Goal: Transaction & Acquisition: Purchase product/service

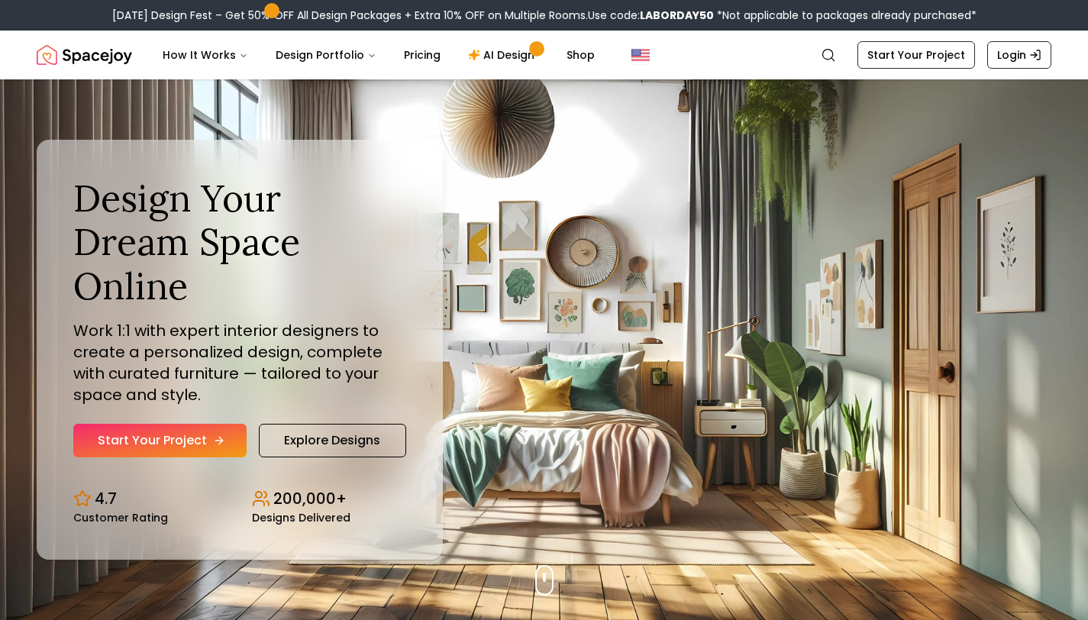
click at [205, 424] on link "Start Your Project" at bounding box center [159, 441] width 173 height 34
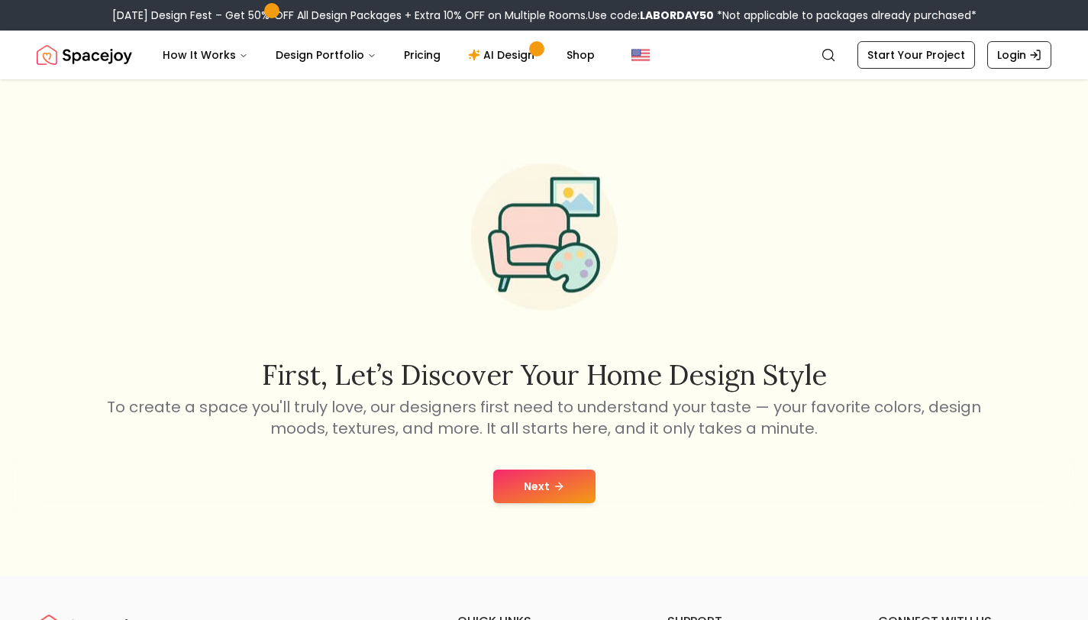
click at [568, 490] on button "Next" at bounding box center [544, 486] width 102 height 34
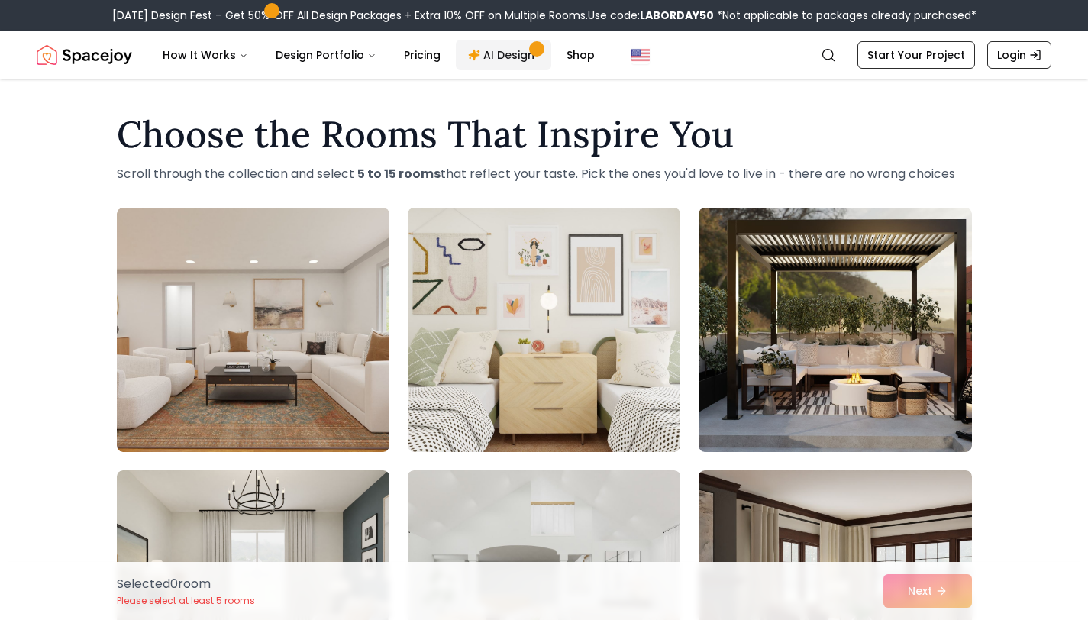
click at [515, 60] on link "AI Design" at bounding box center [503, 55] width 95 height 31
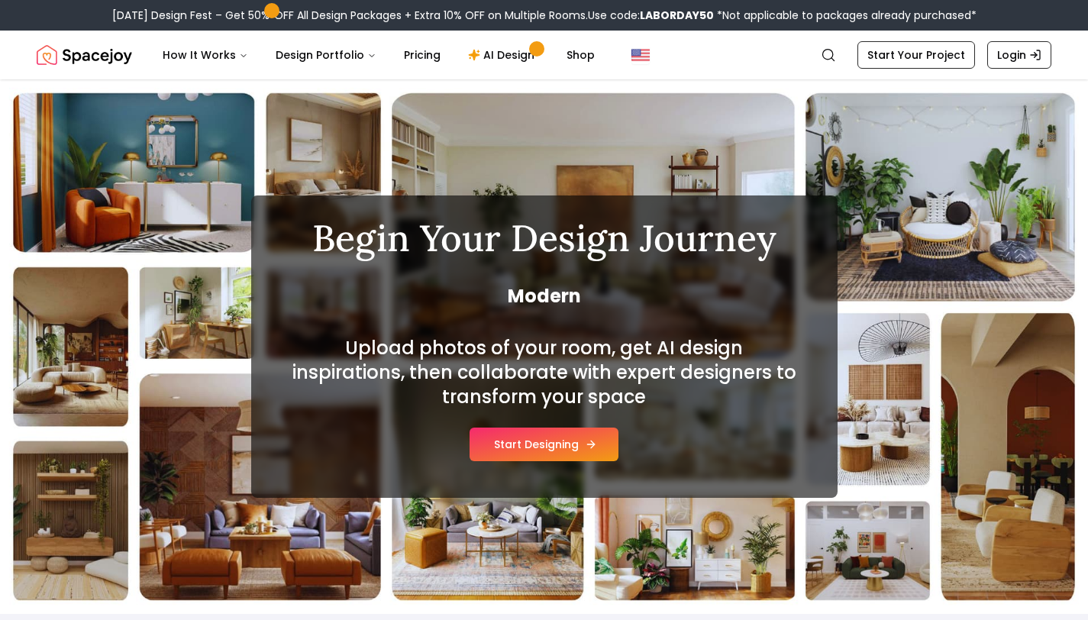
click at [573, 442] on button "Start Designing" at bounding box center [543, 444] width 149 height 34
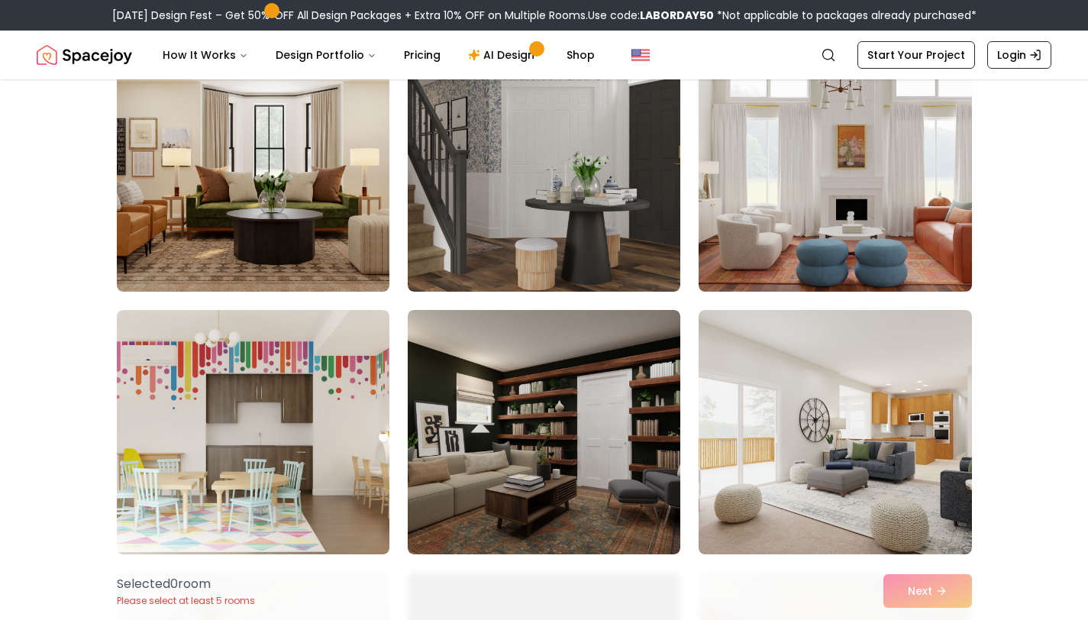
scroll to position [721, 0]
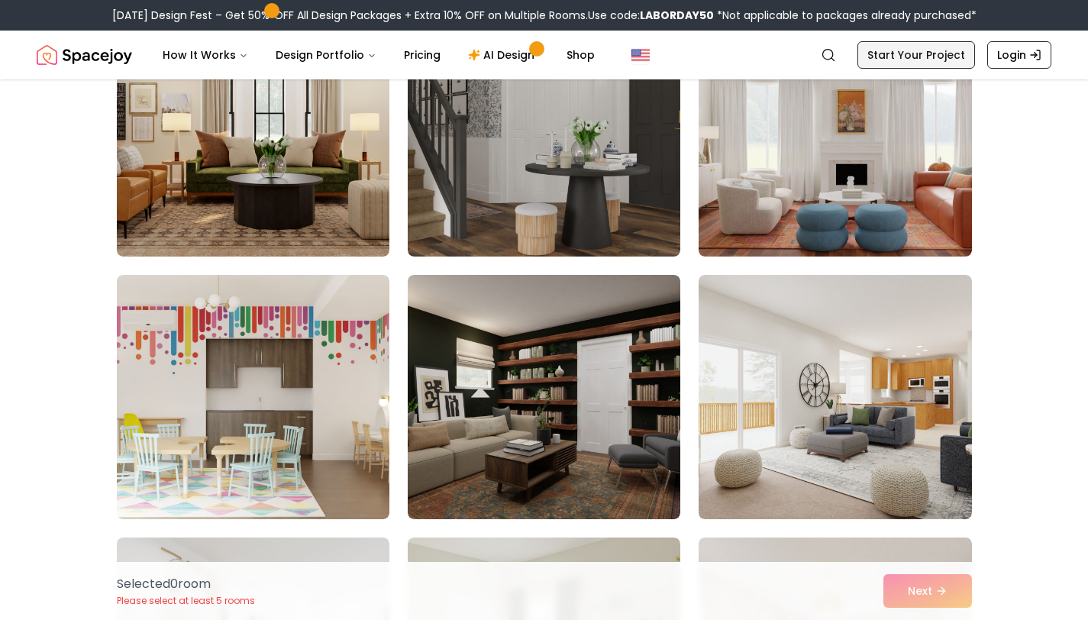
click at [888, 47] on link "Start Your Project" at bounding box center [916, 54] width 118 height 27
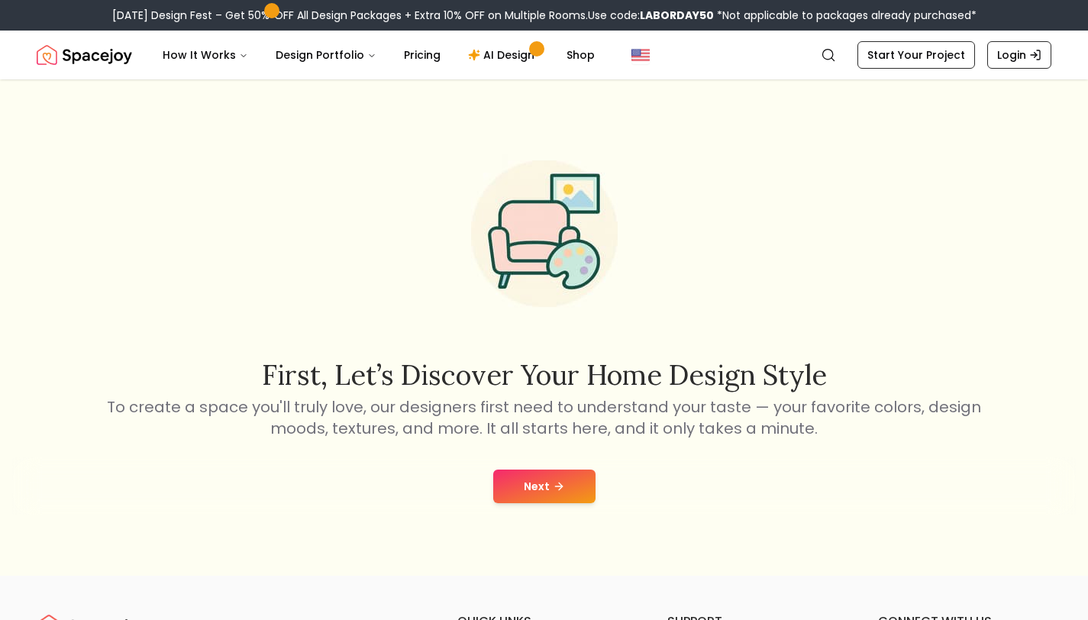
click at [551, 492] on button "Next" at bounding box center [544, 486] width 102 height 34
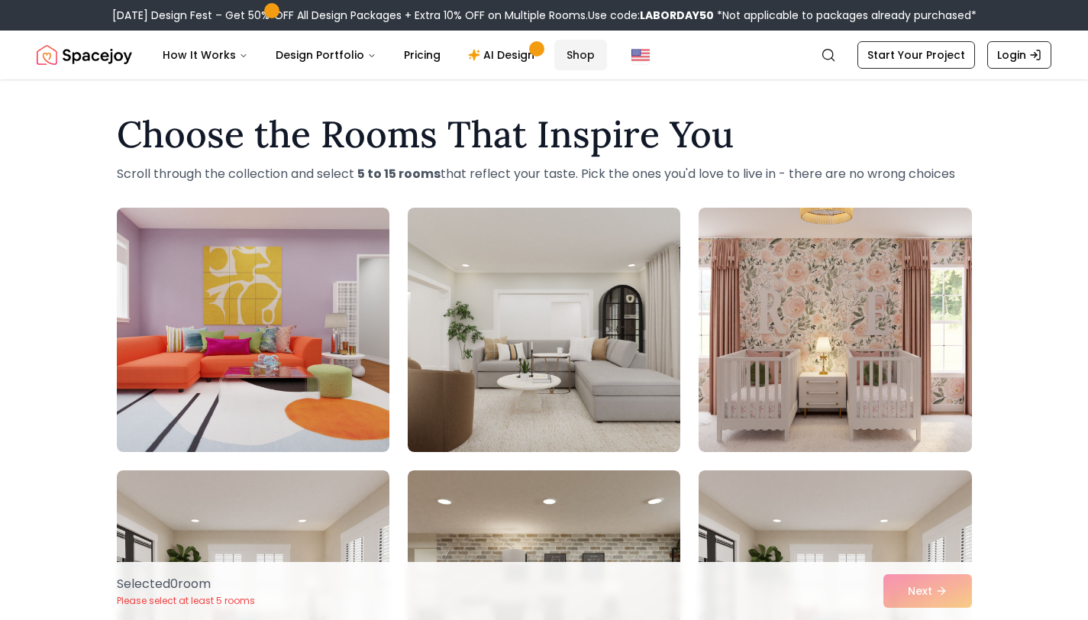
click at [554, 56] on link "Shop" at bounding box center [580, 55] width 53 height 31
